Goal: Task Accomplishment & Management: Complete application form

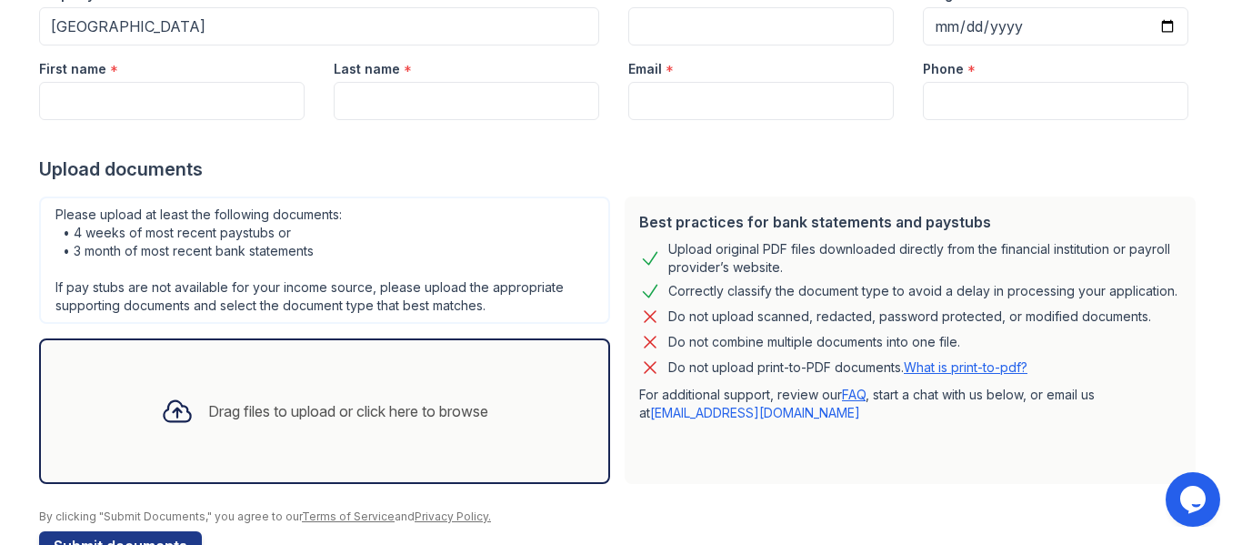
scroll to position [213, 0]
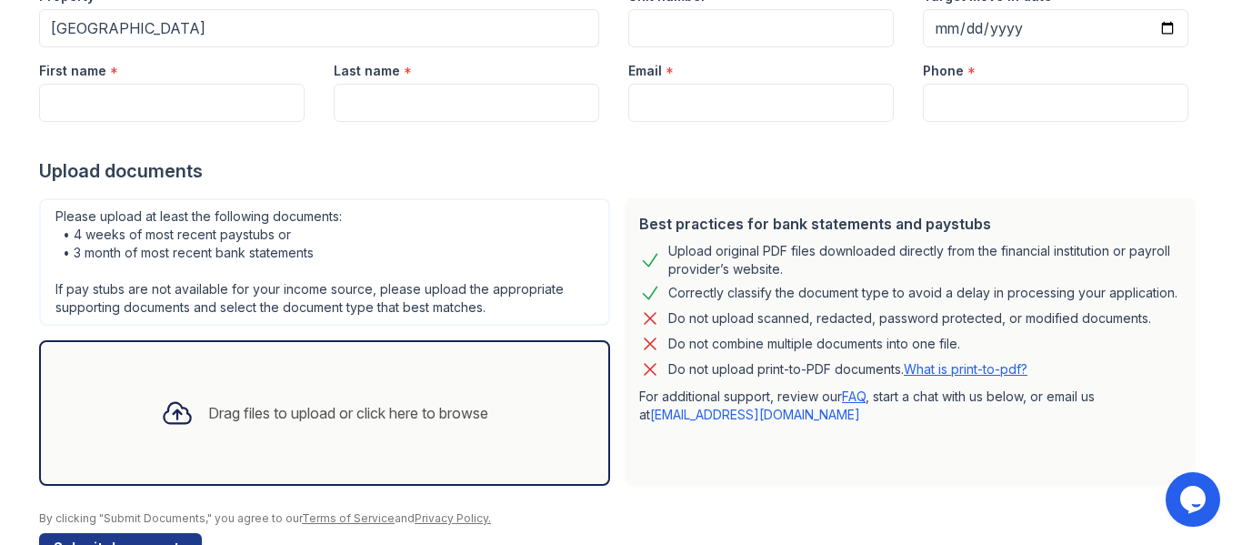
click at [325, 239] on div "Please upload at least the following documents: • 4 weeks of most recent paystu…" at bounding box center [324, 261] width 571 height 127
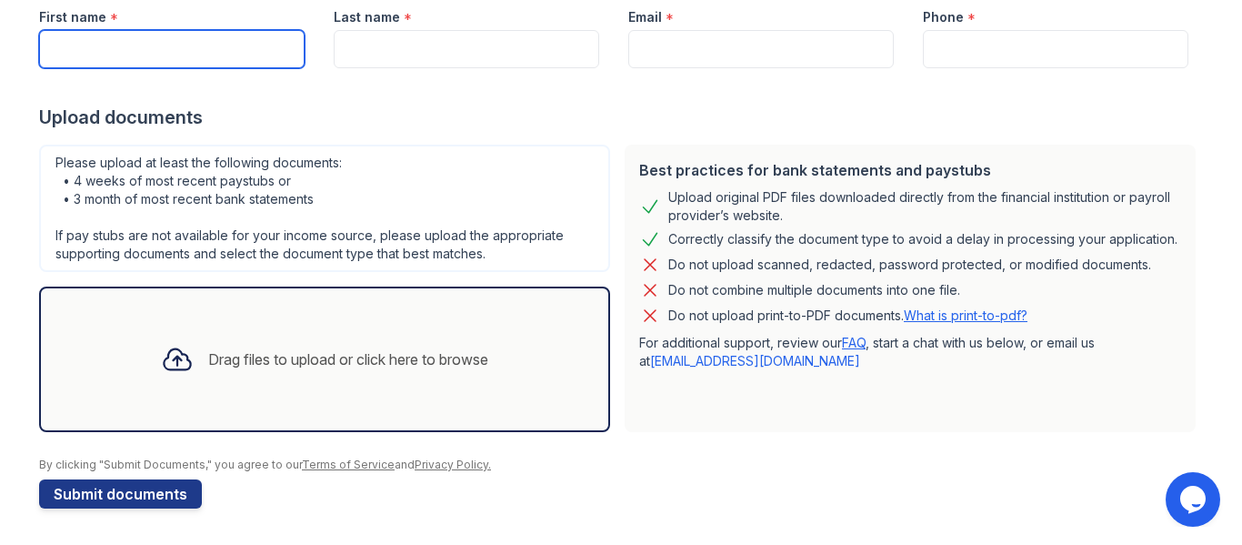
click at [98, 43] on input "First name" at bounding box center [172, 49] width 266 height 38
type input "[PERSON_NAME]"
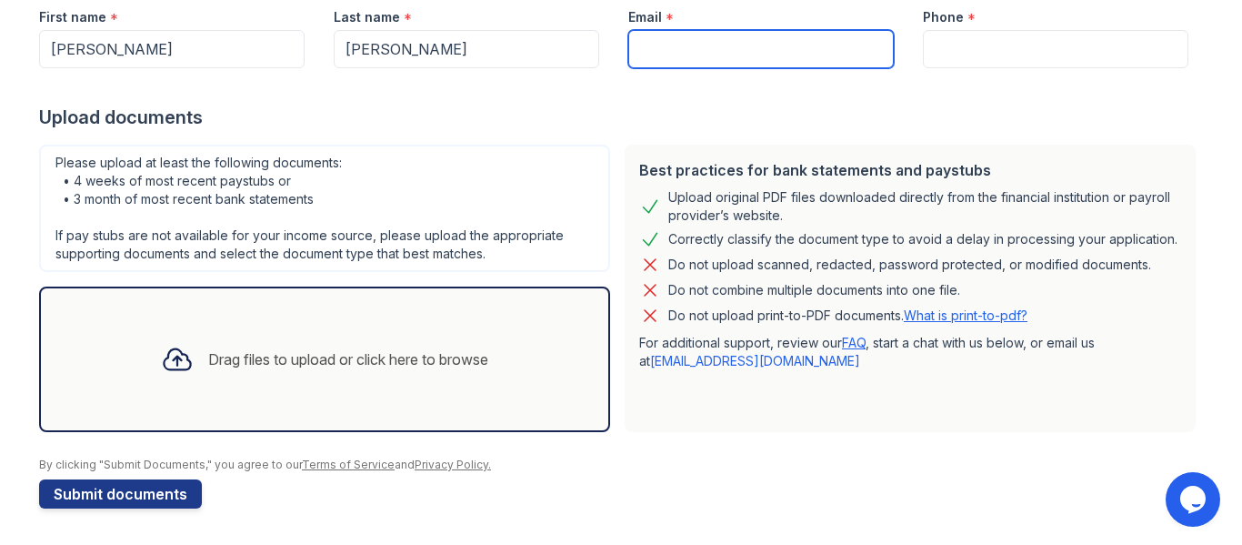
type input "[EMAIL_ADDRESS][DOMAIN_NAME]"
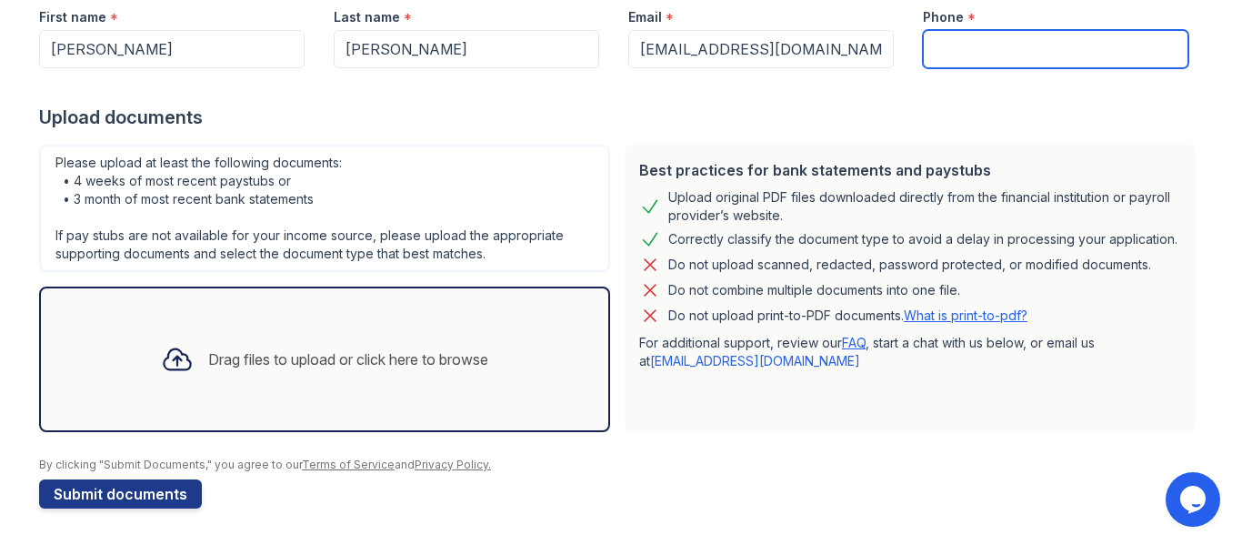
type input "3042073555"
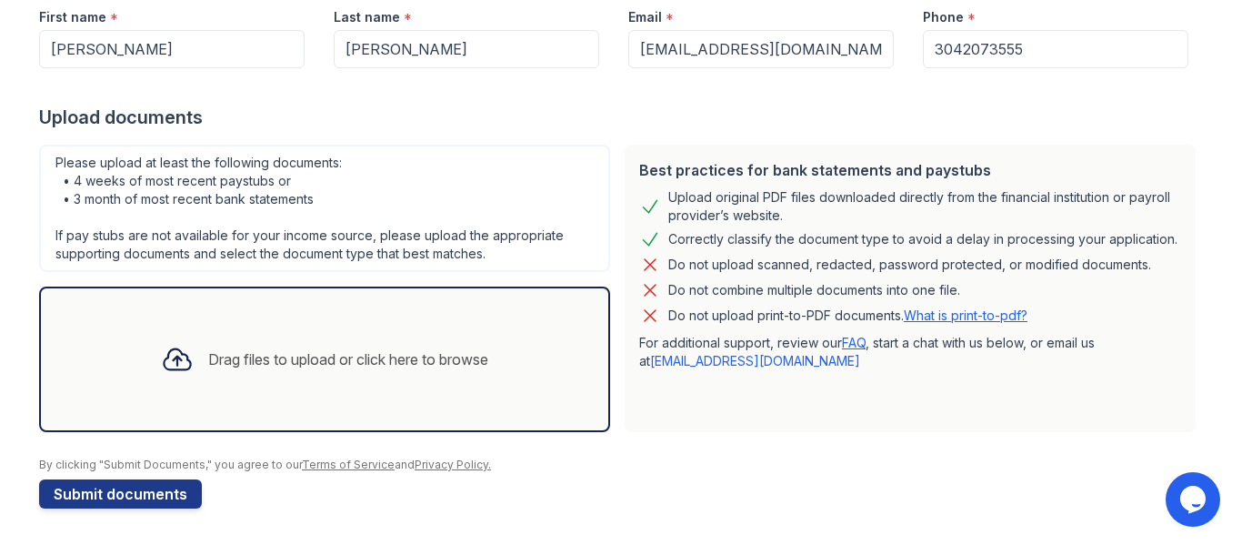
click at [286, 355] on div "Drag files to upload or click here to browse" at bounding box center [348, 359] width 280 height 22
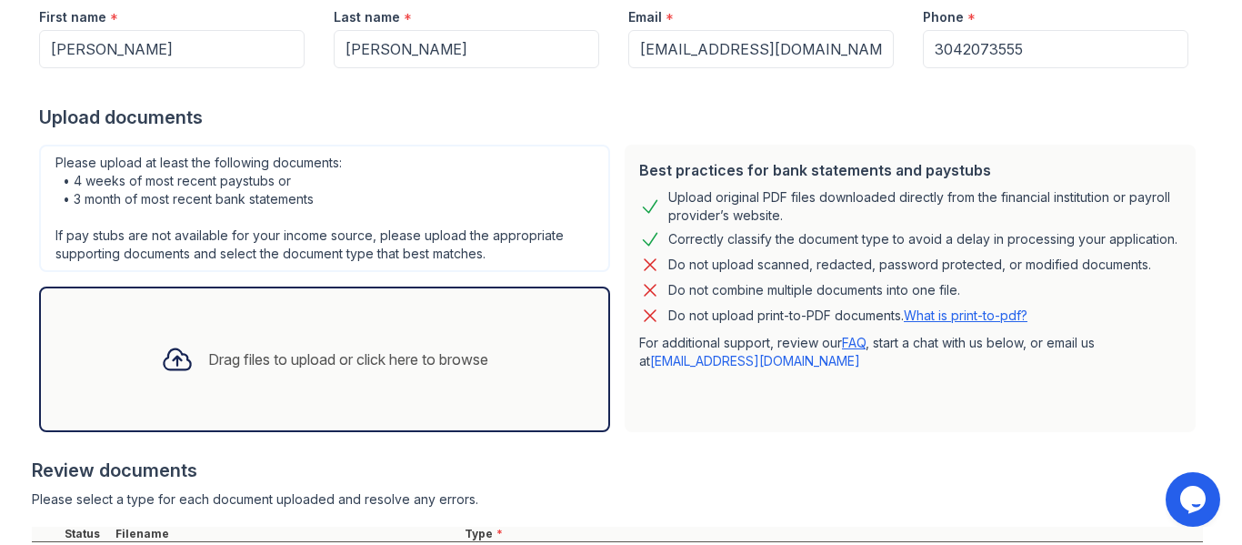
click at [437, 341] on div "Drag files to upload or click here to browse" at bounding box center [324, 359] width 357 height 62
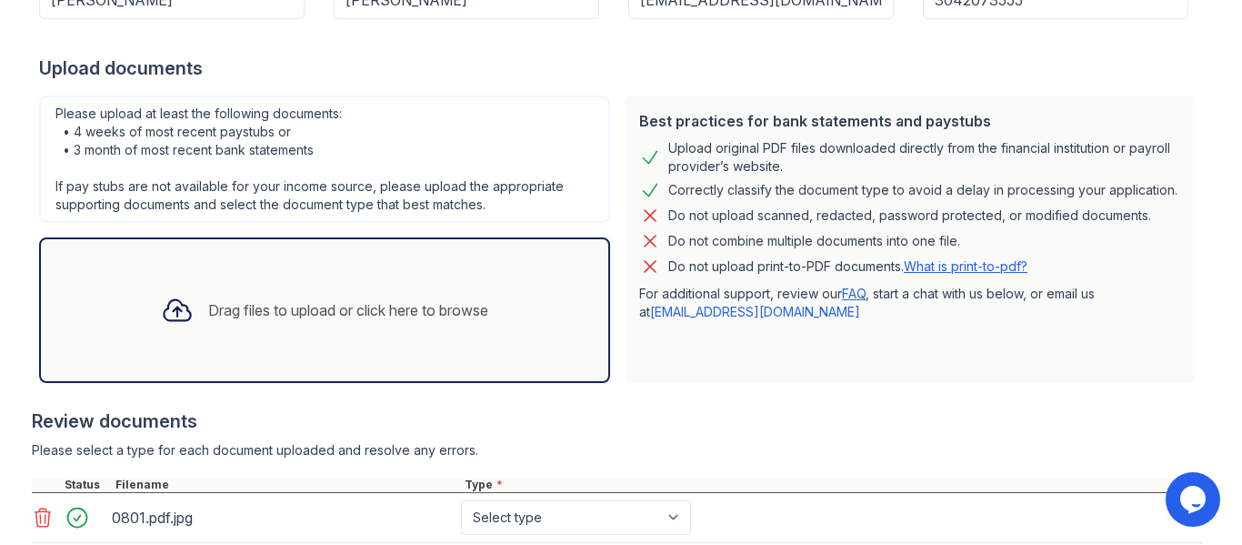
scroll to position [314, 0]
click at [347, 296] on div "Drag files to upload or click here to browse" at bounding box center [324, 312] width 357 height 62
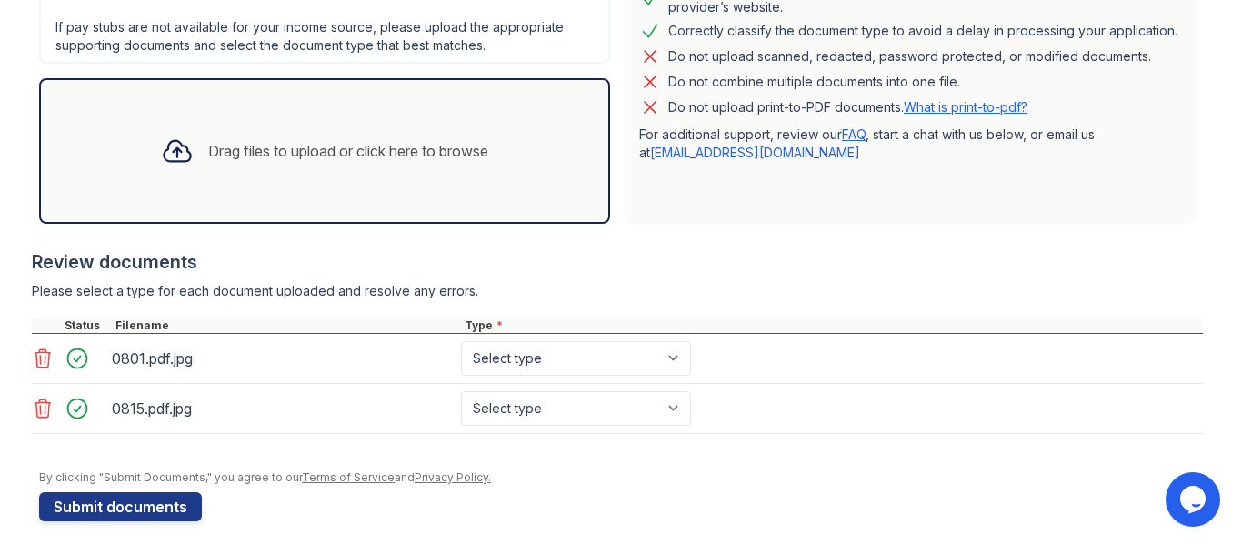
scroll to position [488, 0]
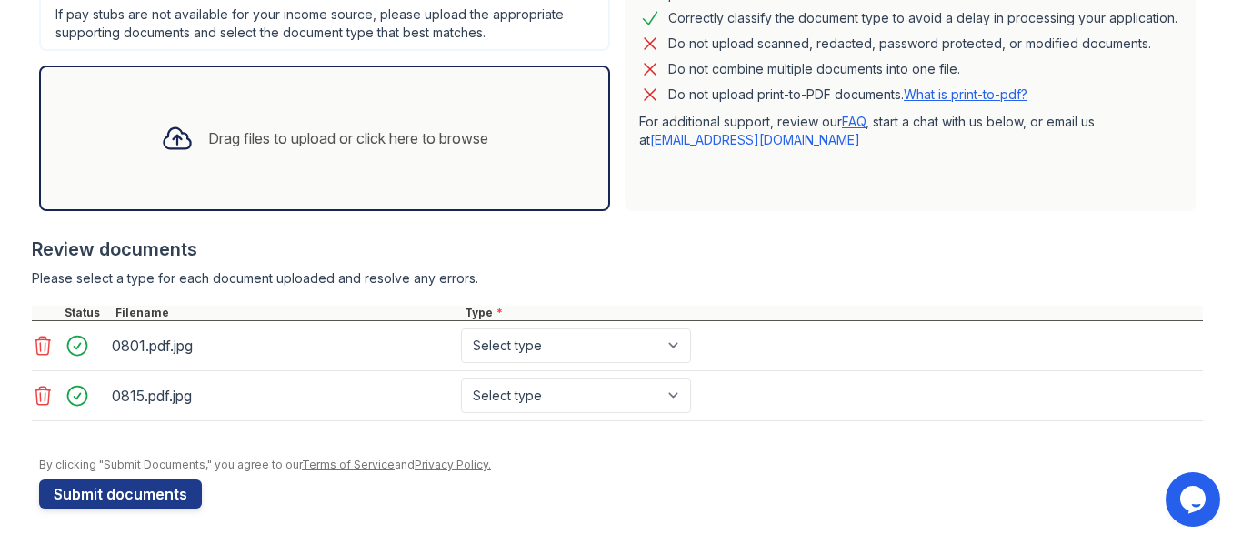
click at [208, 132] on div "Drag files to upload or click here to browse" at bounding box center [348, 138] width 280 height 22
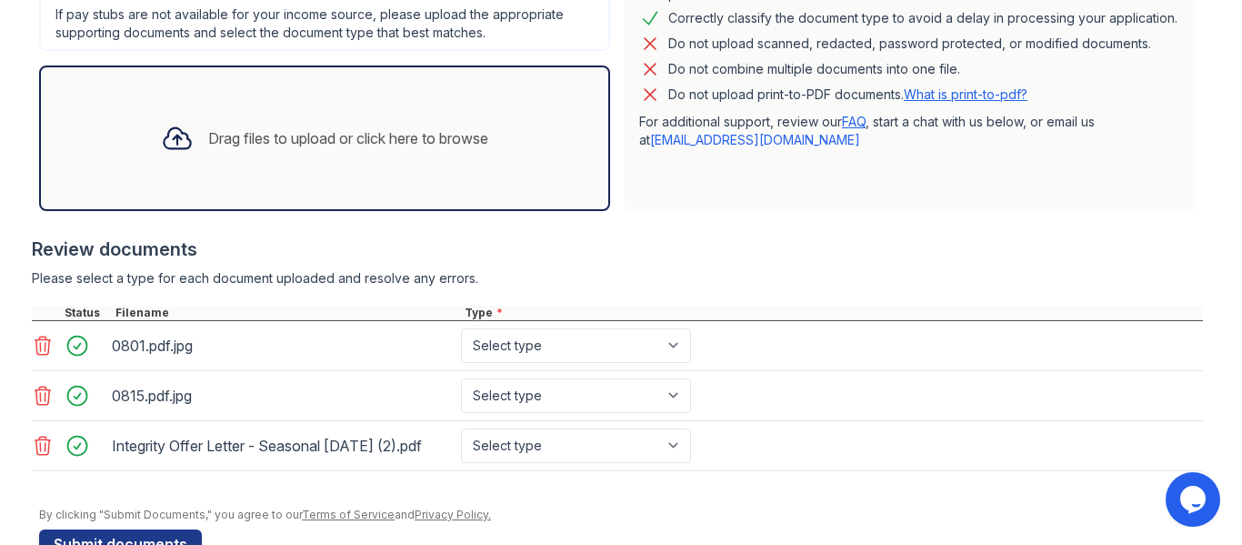
click at [420, 148] on div "Drag files to upload or click here to browse" at bounding box center [348, 138] width 280 height 22
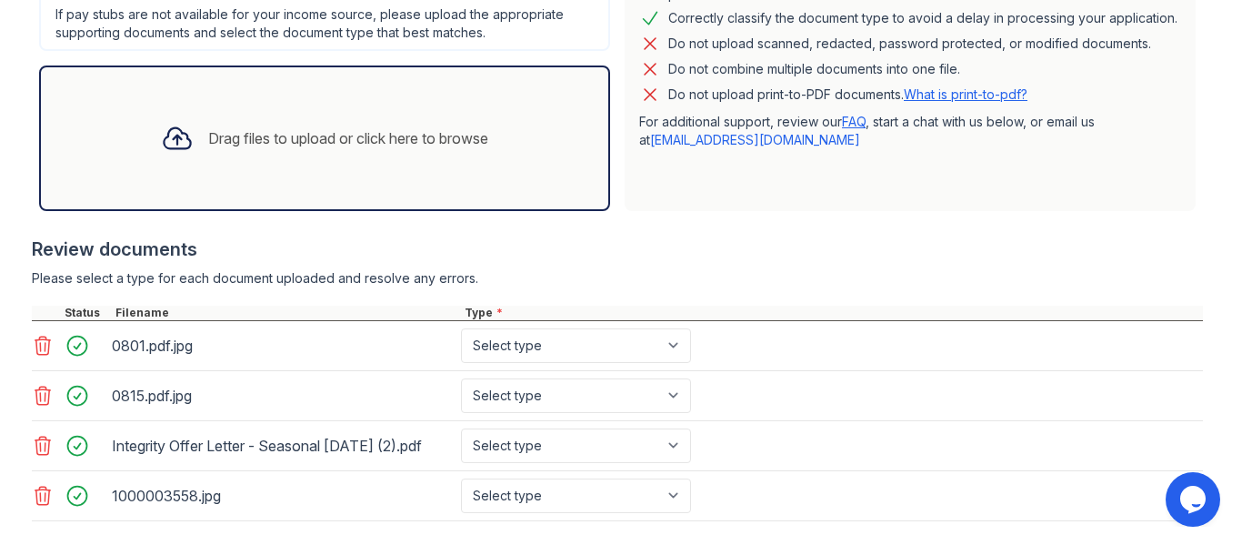
click at [35, 507] on icon at bounding box center [43, 496] width 22 height 22
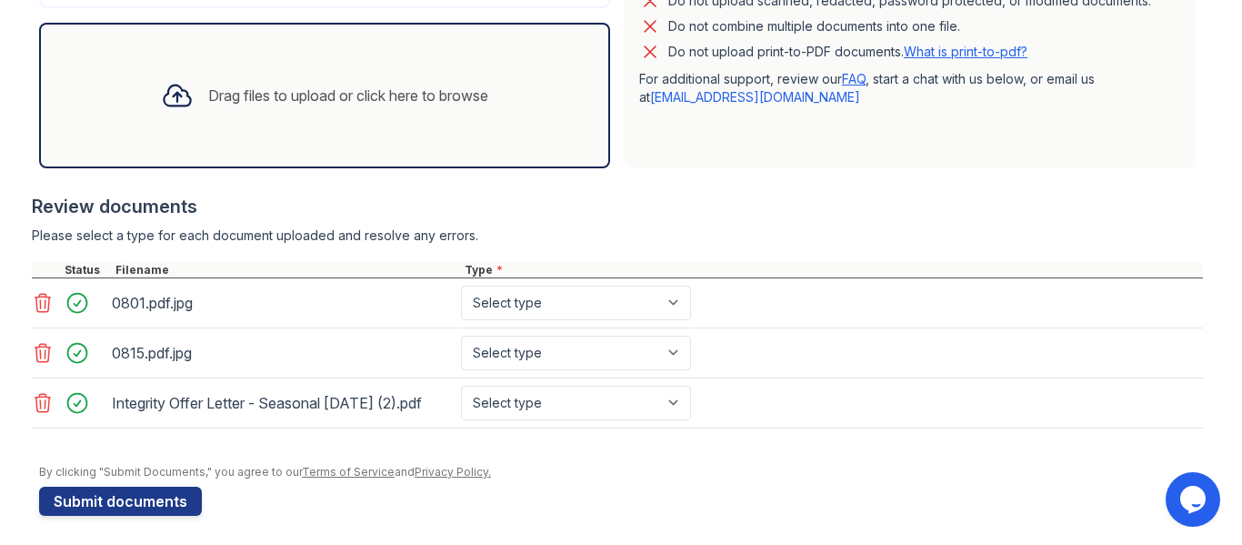
scroll to position [554, 0]
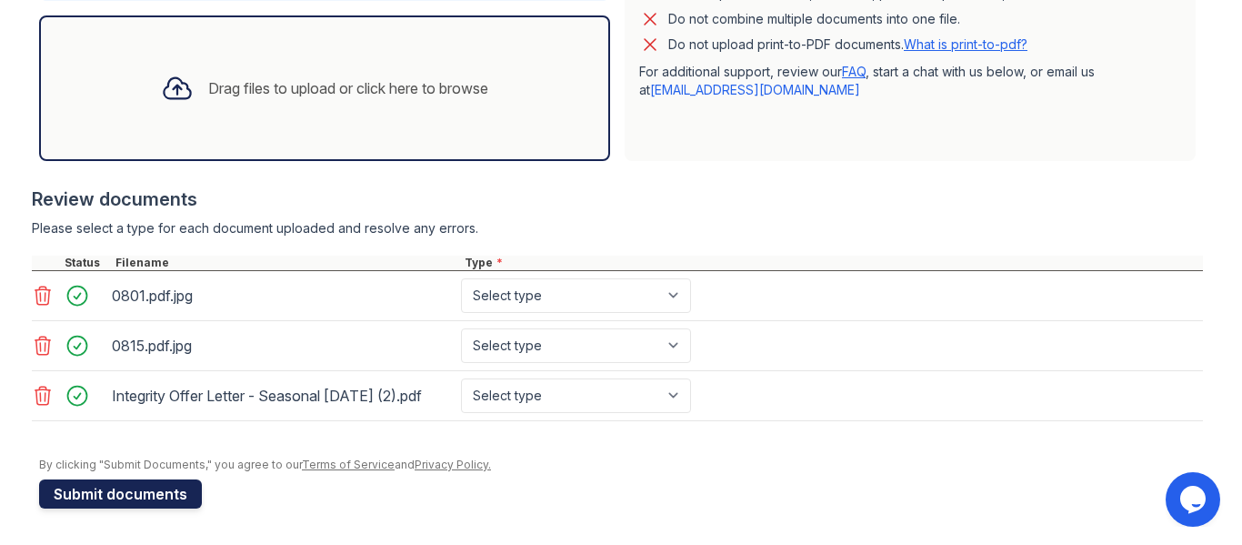
click at [130, 492] on button "Submit documents" at bounding box center [120, 493] width 163 height 29
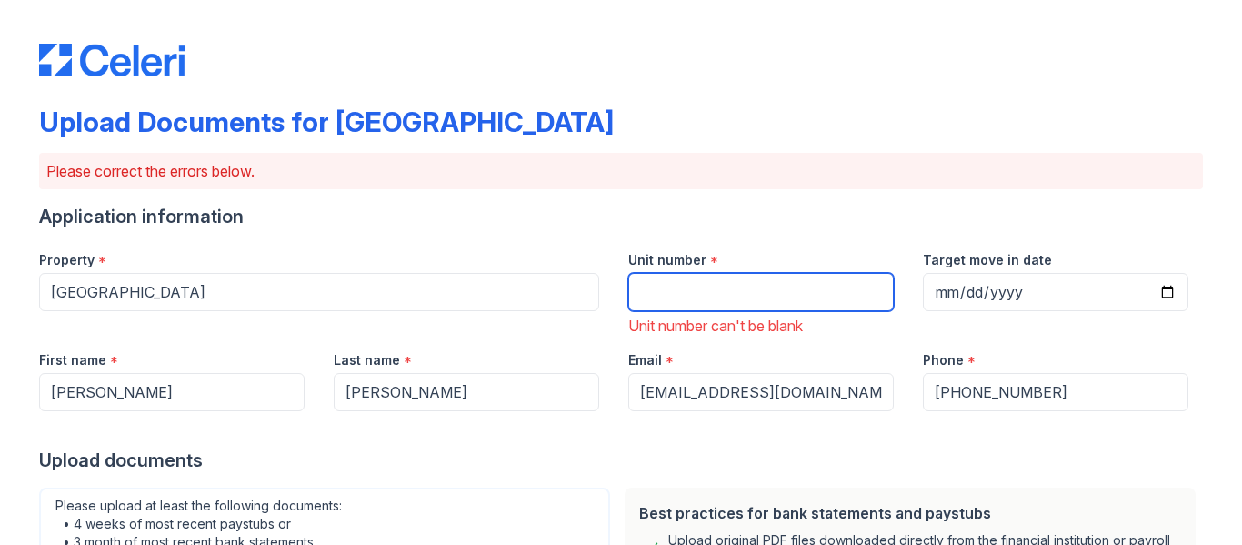
click at [664, 289] on input "Unit number" at bounding box center [761, 292] width 266 height 38
type input "L401 #104"
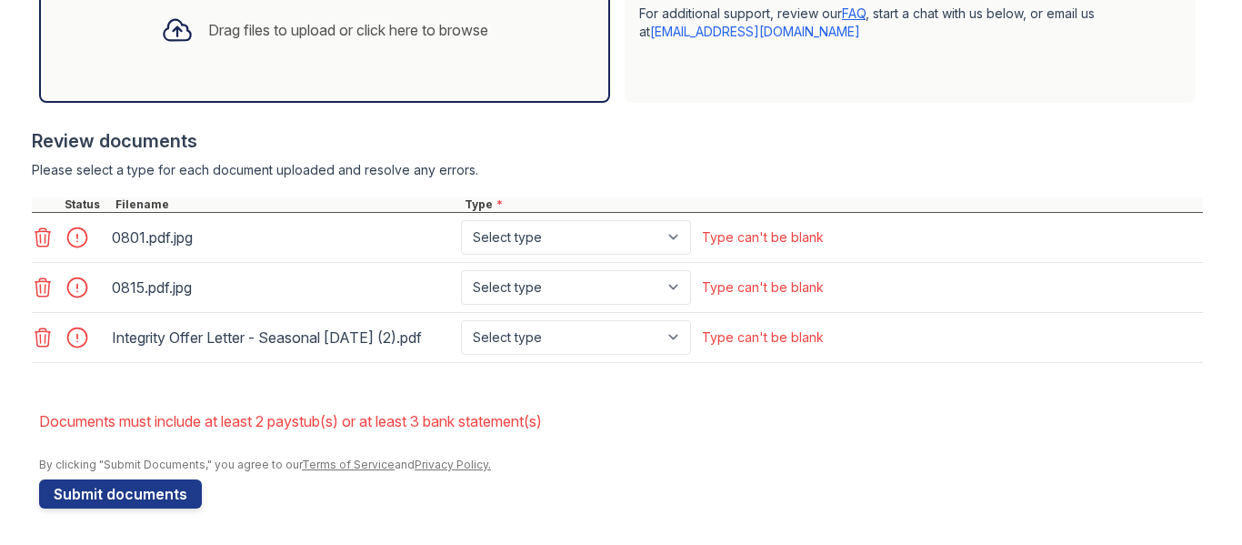
scroll to position [684, 0]
click at [669, 225] on select "Select type Paystub Bank Statement Offer Letter Tax Documents Benefit Award Let…" at bounding box center [576, 237] width 230 height 35
select select "paystub"
click at [461, 220] on select "Select type Paystub Bank Statement Offer Letter Tax Documents Benefit Award Let…" at bounding box center [576, 237] width 230 height 35
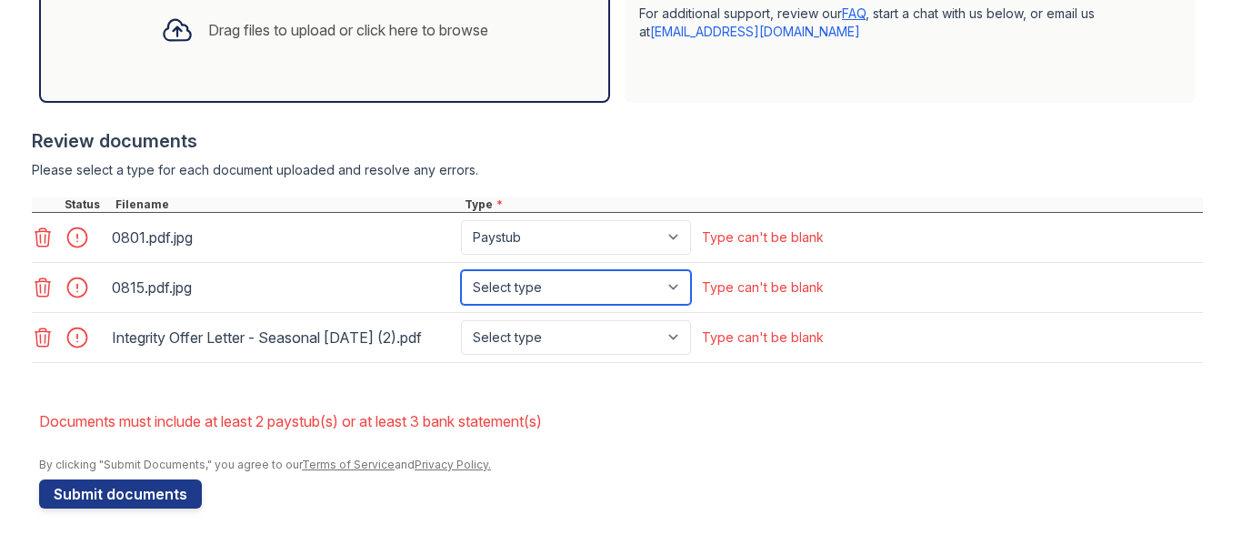
click at [672, 272] on select "Select type Paystub Bank Statement Offer Letter Tax Documents Benefit Award Let…" at bounding box center [576, 287] width 230 height 35
select select "paystub"
click at [461, 270] on select "Select type Paystub Bank Statement Offer Letter Tax Documents Benefit Award Let…" at bounding box center [576, 287] width 230 height 35
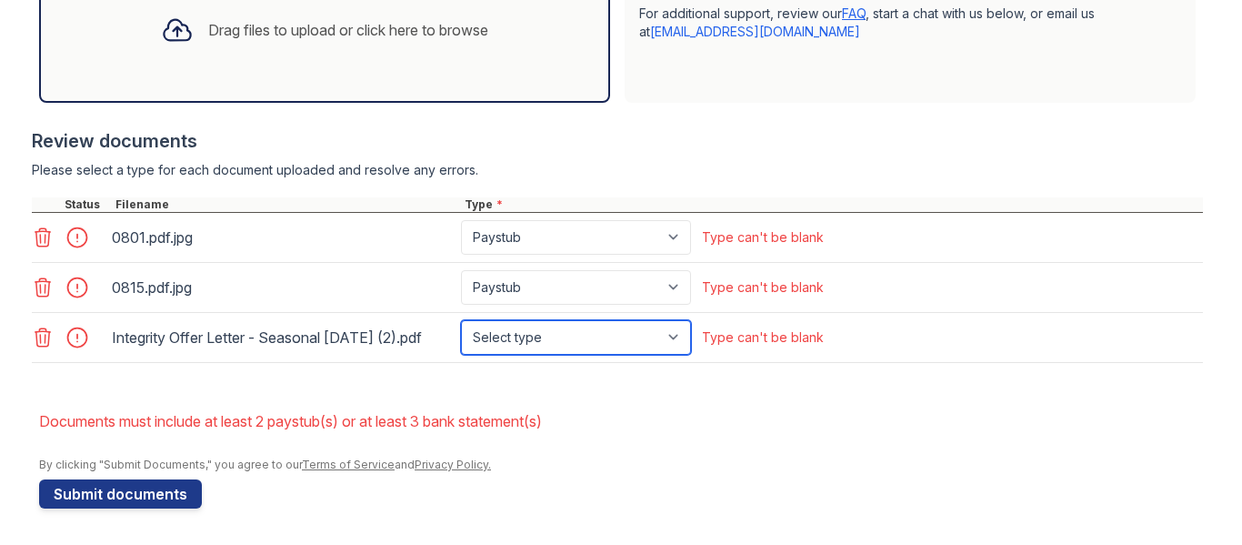
click at [674, 333] on select "Select type Paystub Bank Statement Offer Letter Tax Documents Benefit Award Let…" at bounding box center [576, 337] width 230 height 35
select select "offer_letter"
click at [461, 320] on select "Select type Paystub Bank Statement Offer Letter Tax Documents Benefit Award Let…" at bounding box center [576, 337] width 230 height 35
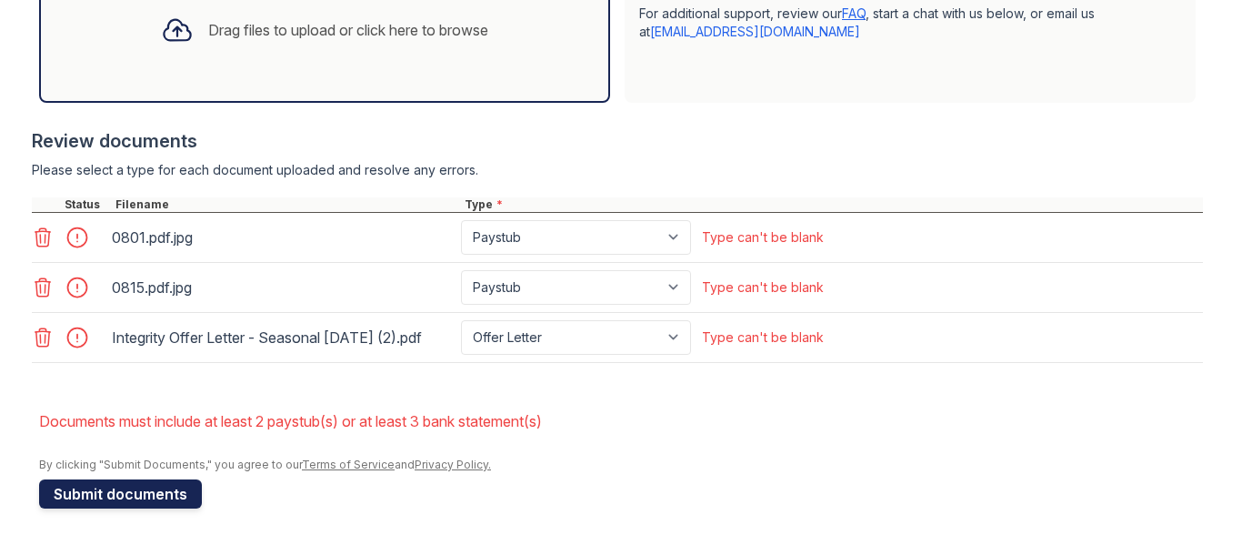
click at [173, 501] on button "Submit documents" at bounding box center [120, 493] width 163 height 29
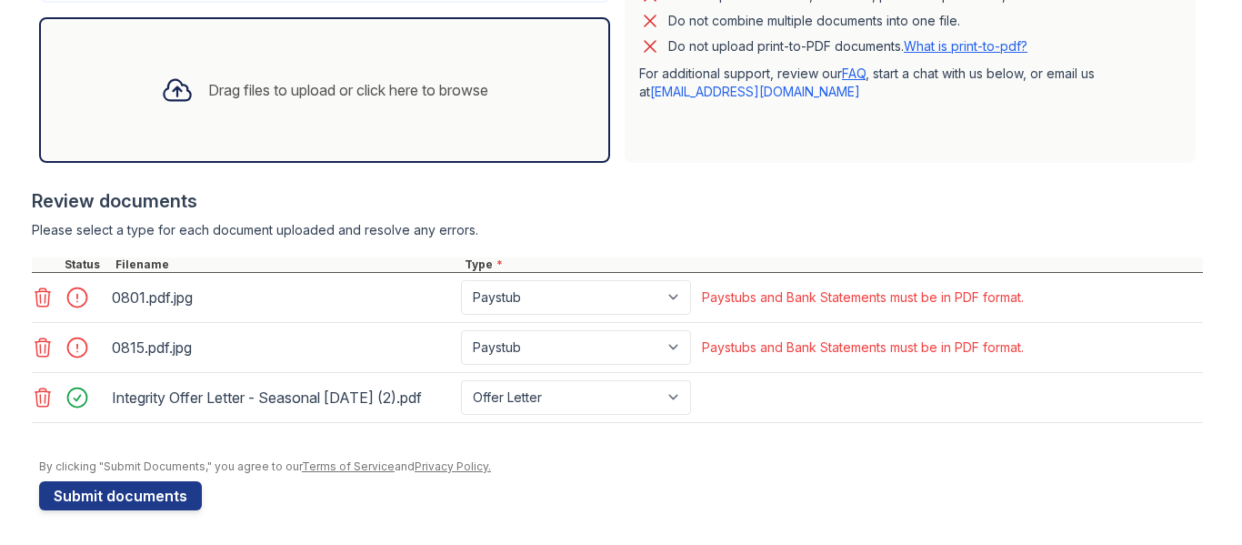
scroll to position [588, 0]
click at [330, 75] on div "Drag files to upload or click here to browse" at bounding box center [324, 88] width 357 height 62
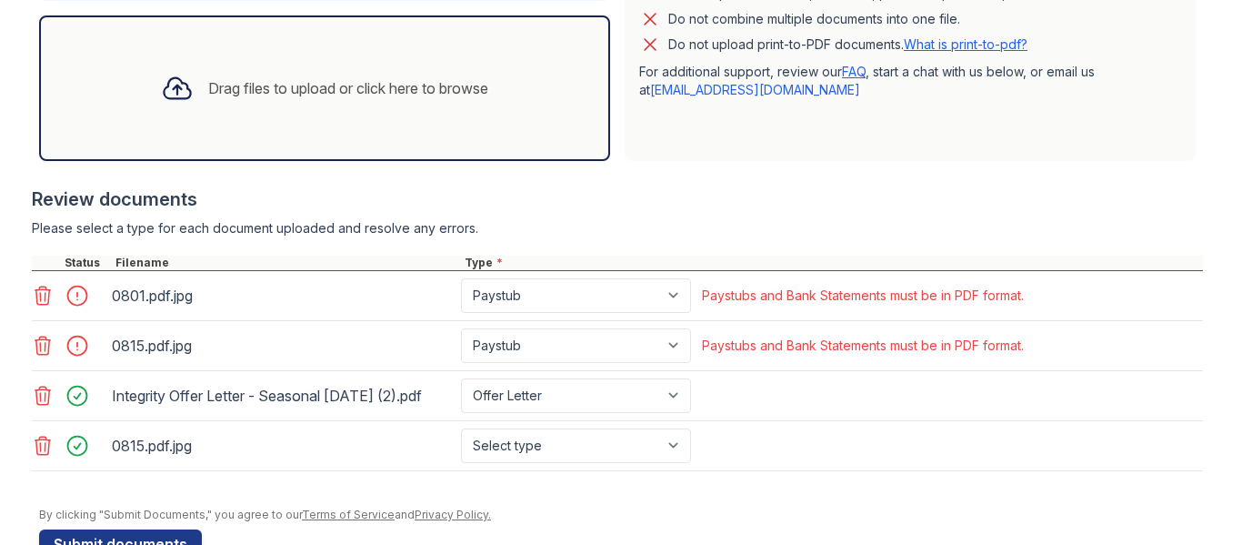
click at [33, 457] on icon at bounding box center [43, 446] width 22 height 22
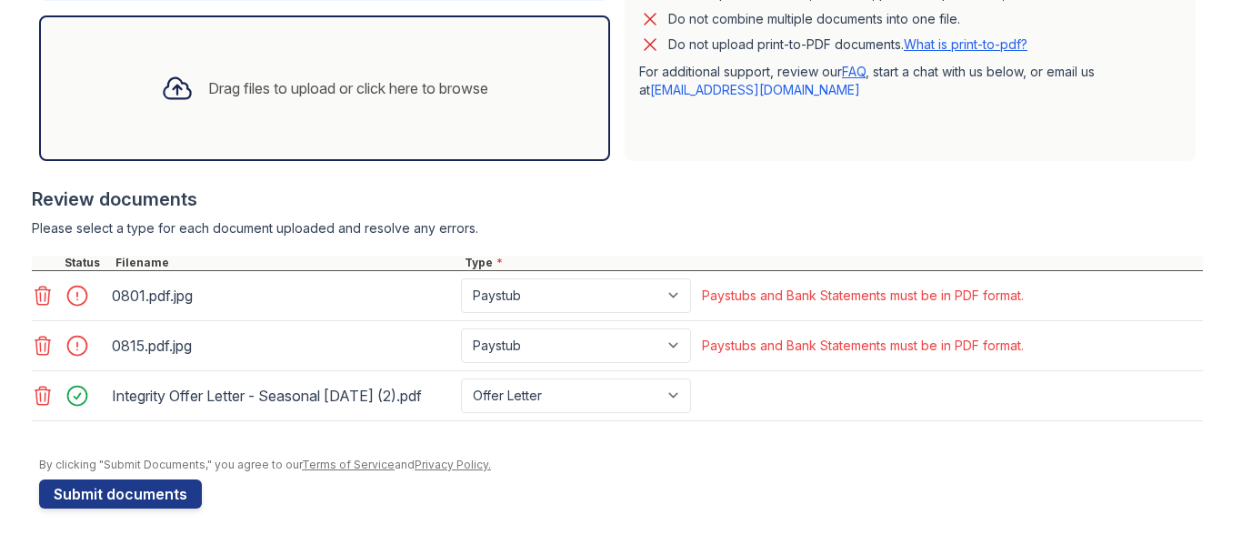
click at [32, 347] on icon at bounding box center [43, 346] width 22 height 22
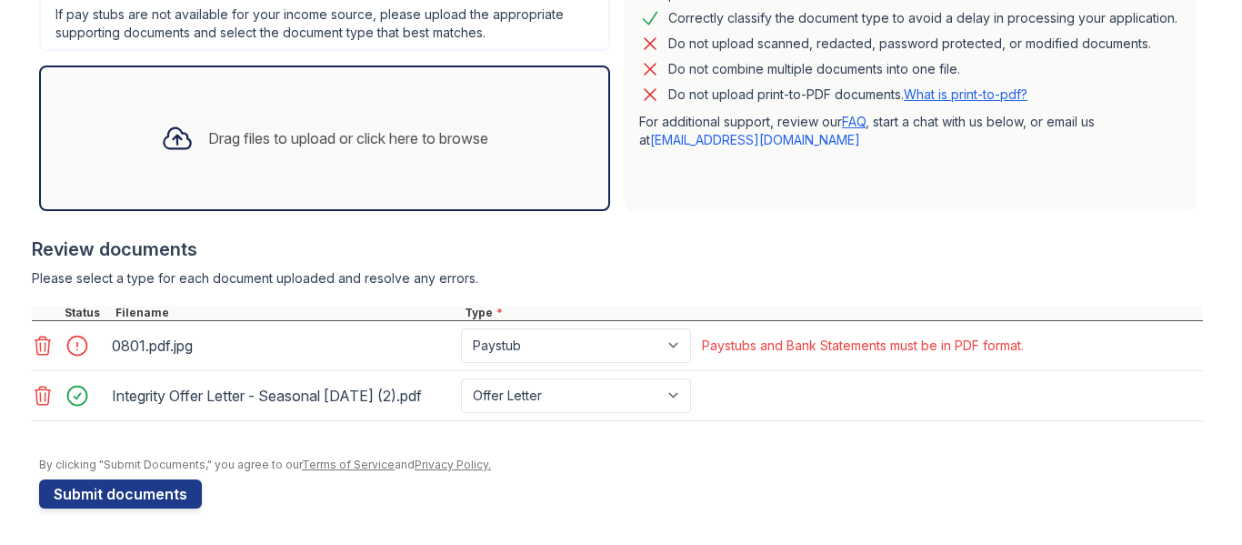
scroll to position [555, 0]
click at [37, 335] on icon at bounding box center [43, 346] width 22 height 22
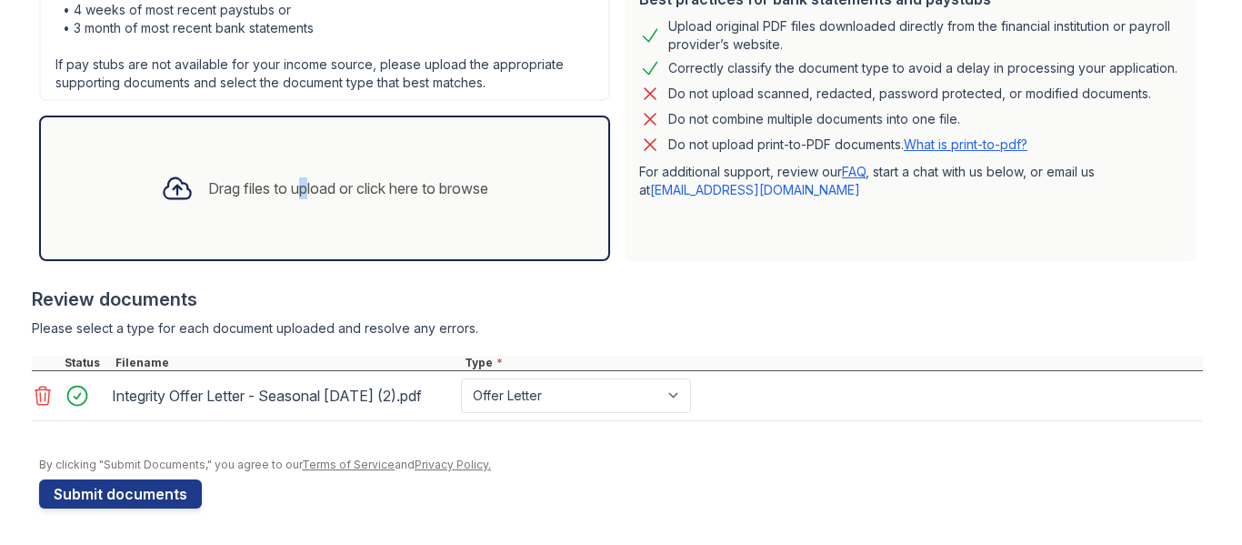
click at [287, 191] on div "Drag files to upload or click here to browse" at bounding box center [324, 188] width 357 height 62
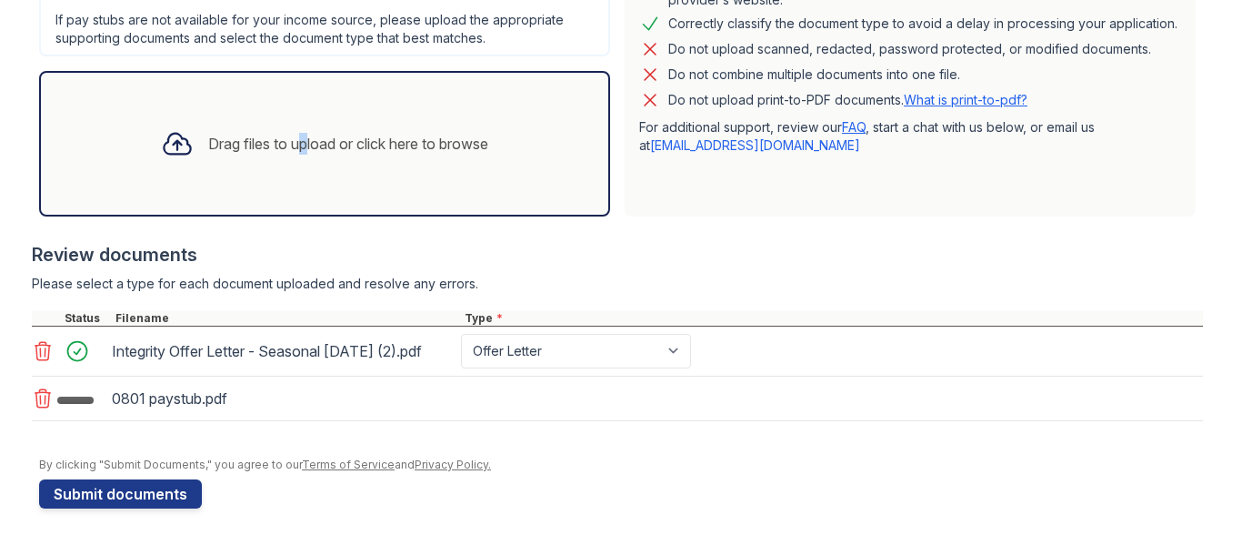
scroll to position [555, 0]
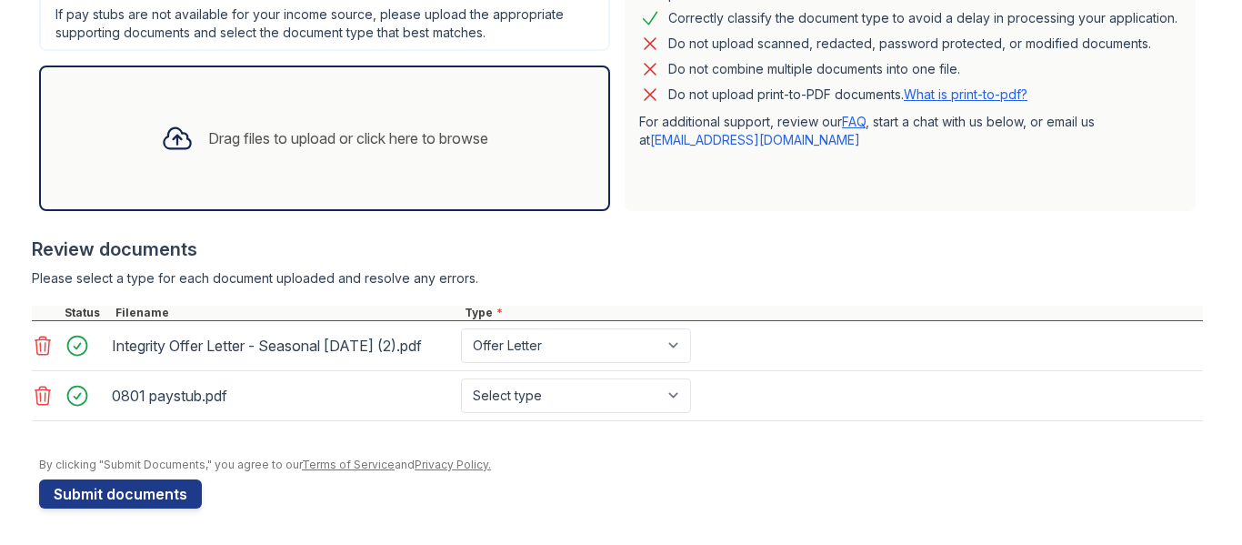
click at [358, 127] on div "Drag files to upload or click here to browse" at bounding box center [348, 138] width 280 height 22
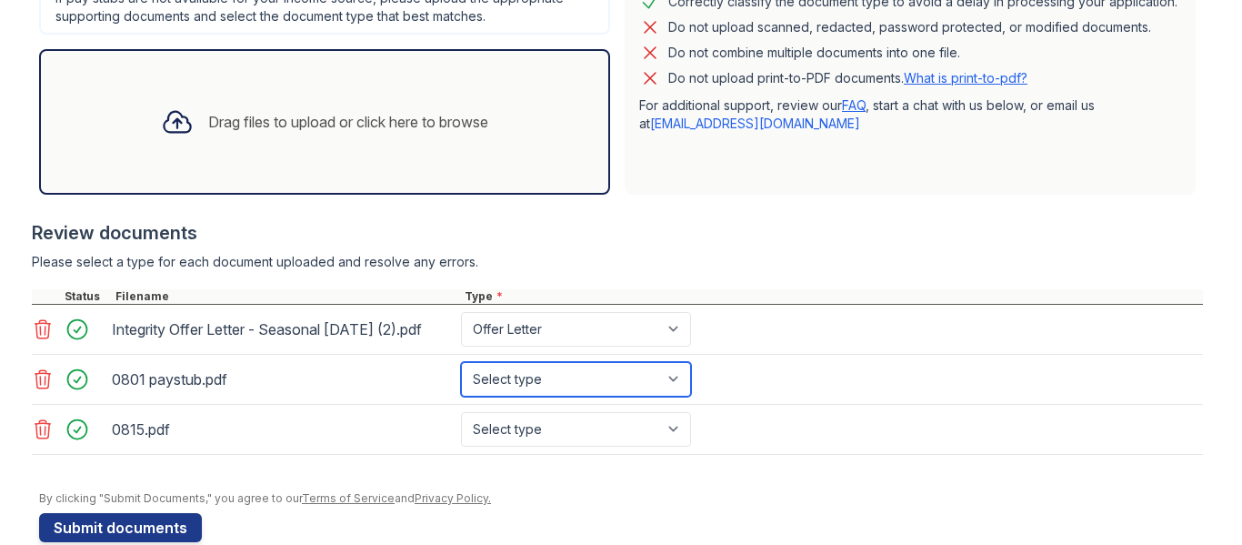
click at [671, 397] on select "Select type Paystub Bank Statement Offer Letter Tax Documents Benefit Award Let…" at bounding box center [576, 379] width 230 height 35
select select "paystub"
click at [461, 377] on select "Select type Paystub Bank Statement Offer Letter Tax Documents Benefit Award Let…" at bounding box center [576, 379] width 230 height 35
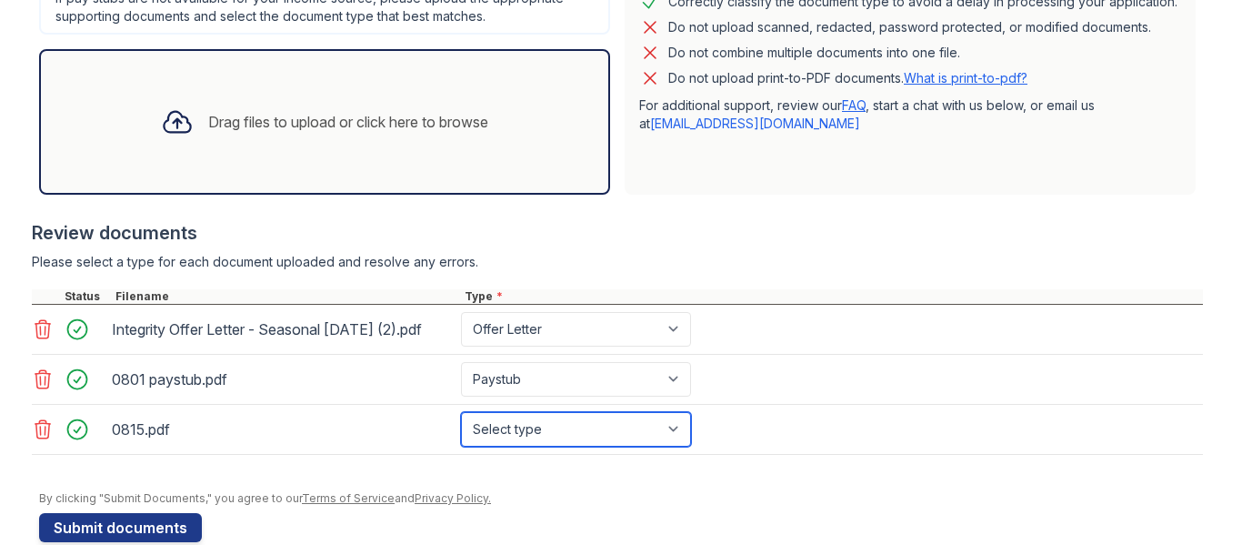
click at [670, 443] on select "Select type Paystub Bank Statement Offer Letter Tax Documents Benefit Award Let…" at bounding box center [576, 429] width 230 height 35
select select "paystub"
click at [461, 427] on select "Select type Paystub Bank Statement Offer Letter Tax Documents Benefit Award Let…" at bounding box center [576, 429] width 230 height 35
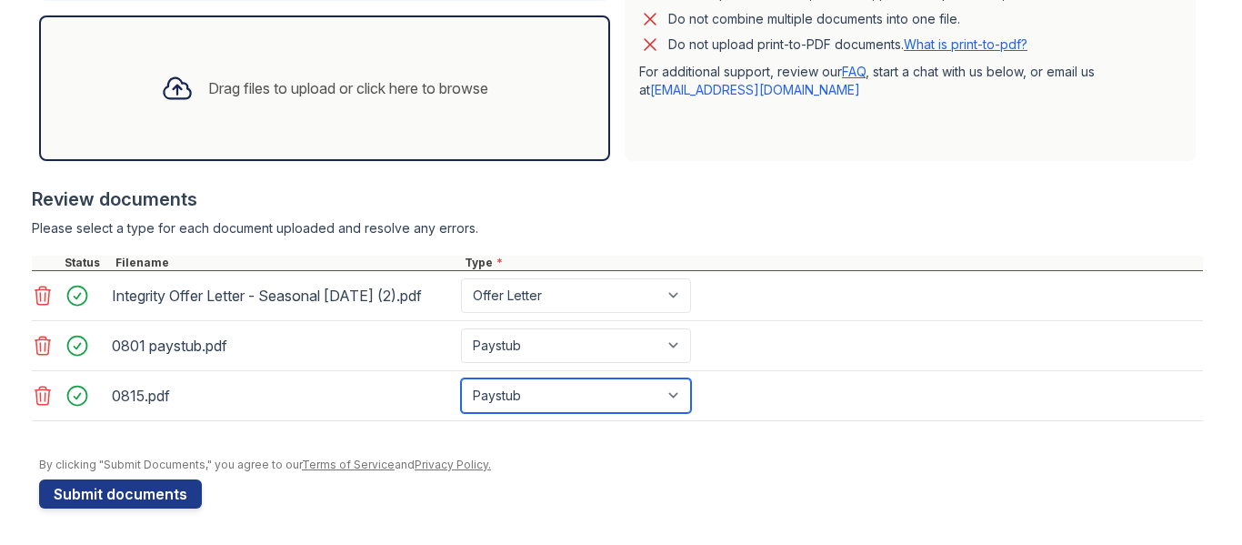
scroll to position [605, 0]
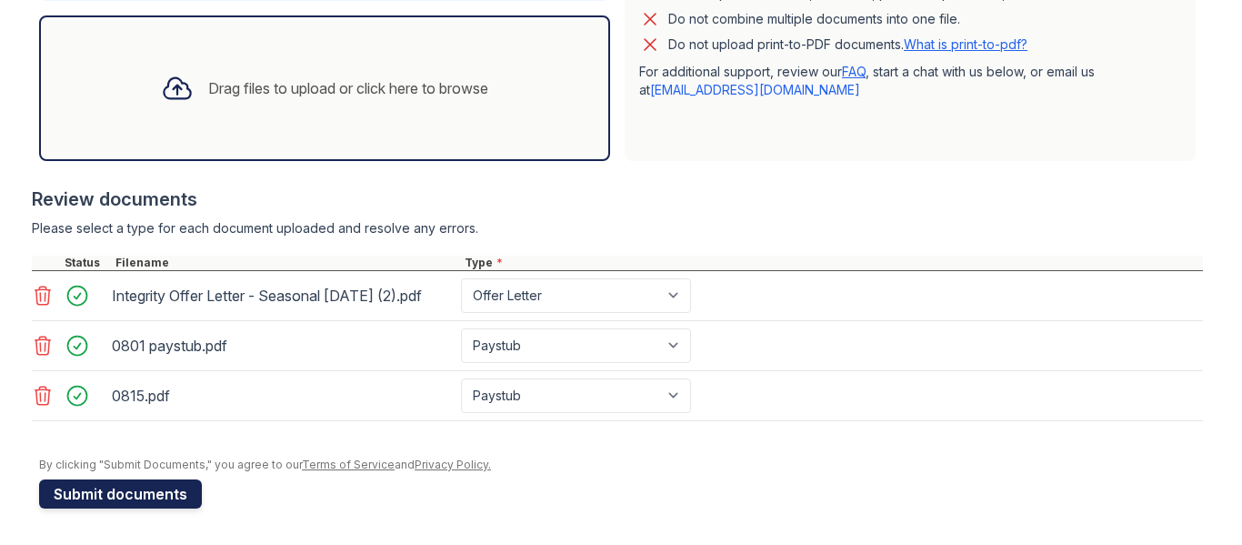
click at [152, 488] on button "Submit documents" at bounding box center [120, 493] width 163 height 29
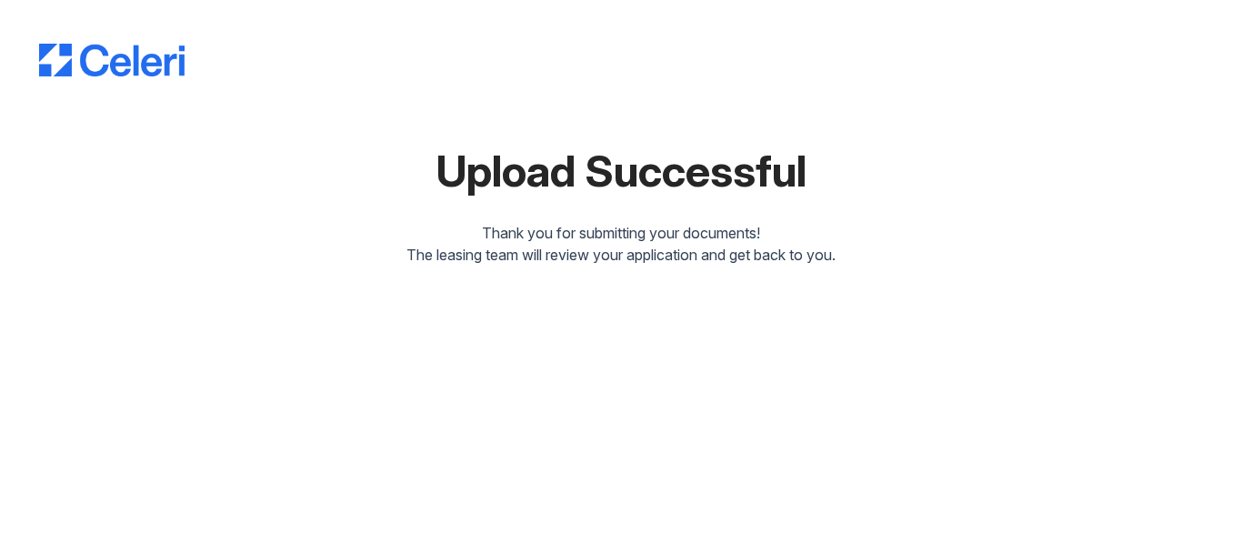
drag, startPoint x: 468, startPoint y: 2, endPoint x: 252, endPoint y: 105, distance: 239.6
click at [252, 106] on div at bounding box center [621, 113] width 1164 height 15
